Goal: Information Seeking & Learning: Learn about a topic

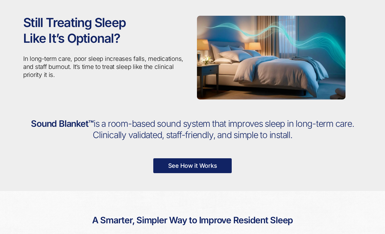
click at [158, 130] on span "is a room-based sound system that improves sleep in long-term care. Clinically …" at bounding box center [223, 129] width 261 height 22
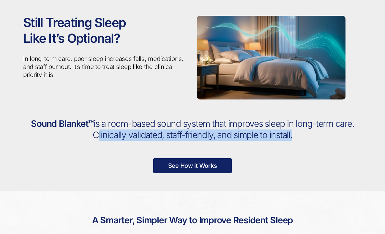
click at [146, 96] on div "Still Treating Sleep Like It’s Optional? In long-term care, poor sleep increase…" at bounding box center [106, 57] width 174 height 121
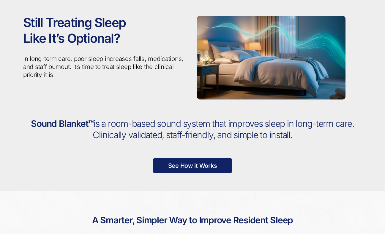
click at [145, 80] on div "Still Treating Sleep Like It’s Optional? In long-term care, poor sleep increase…" at bounding box center [106, 57] width 174 height 121
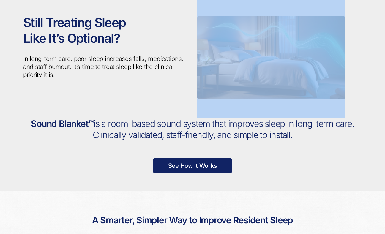
click at [145, 80] on div "Still Treating Sleep Like It’s Optional? In long-term care, poor sleep increase…" at bounding box center [106, 57] width 174 height 121
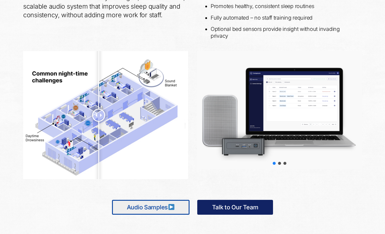
scroll to position [287, 0]
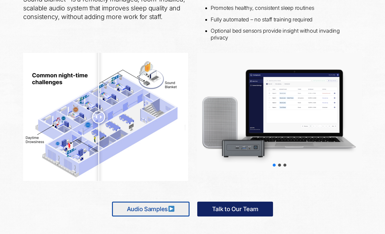
click at [281, 164] on div "Choose slide to display." at bounding box center [279, 165] width 5 height 5
click at [280, 165] on div "slider-2" at bounding box center [279, 165] width 3 height 3
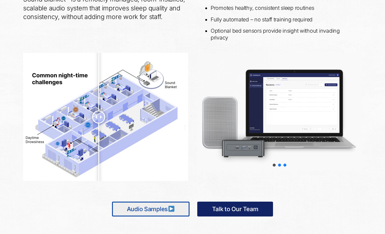
click at [285, 165] on div "slider-3" at bounding box center [284, 165] width 3 height 3
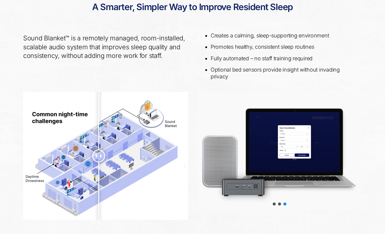
scroll to position [0, 0]
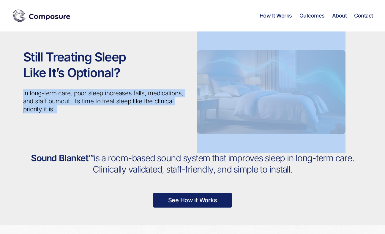
click at [279, 17] on link "How It Works" at bounding box center [276, 15] width 32 height 7
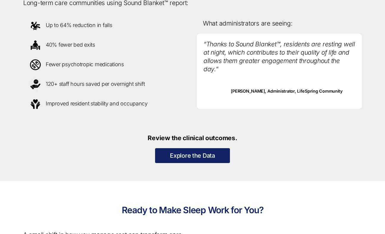
scroll to position [574, 0]
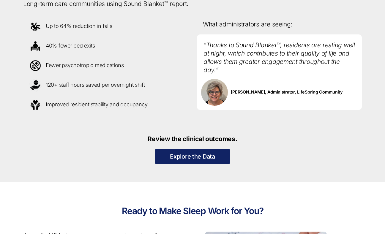
click at [145, 62] on p "Fewer psychotropic medications" at bounding box center [105, 65] width 155 height 15
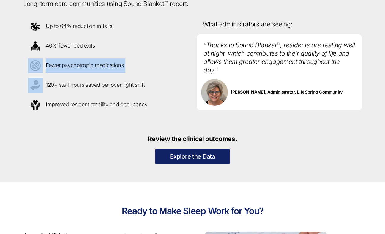
click at [144, 82] on p "120+ staff hours saved per overnight shift" at bounding box center [105, 85] width 155 height 15
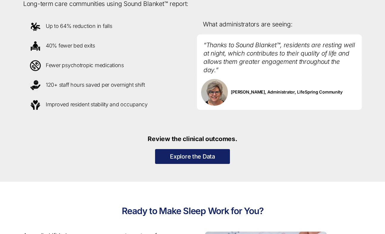
click at [199, 161] on link "Explore the Data" at bounding box center [192, 156] width 75 height 15
